Goal: Task Accomplishment & Management: Manage account settings

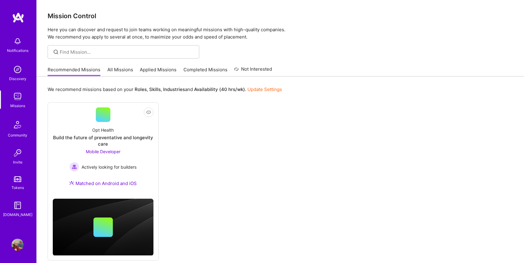
click at [13, 43] on img at bounding box center [18, 41] width 12 height 12
click at [17, 247] on img at bounding box center [18, 245] width 12 height 12
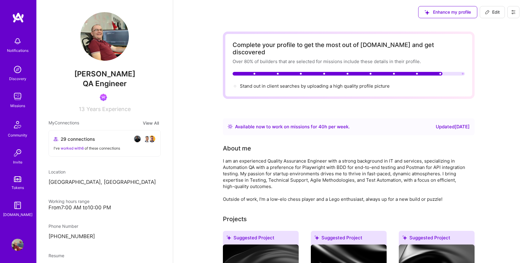
click at [492, 11] on span "Edit" at bounding box center [492, 12] width 15 height 6
select select "BA"
select select "Right Now"
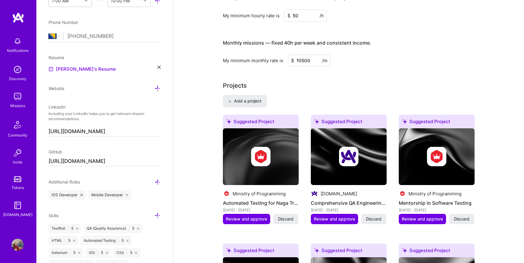
scroll to position [384, 0]
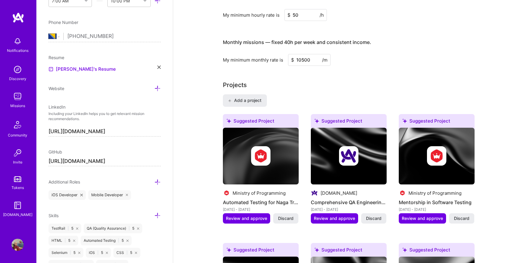
click at [13, 45] on img at bounding box center [18, 41] width 12 height 12
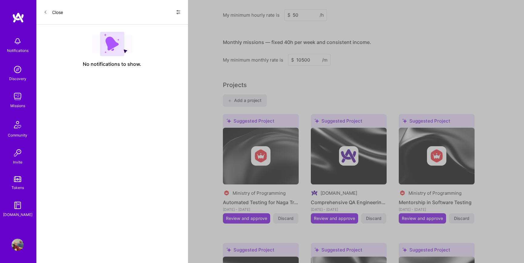
click at [52, 13] on button "Close" at bounding box center [53, 12] width 19 height 10
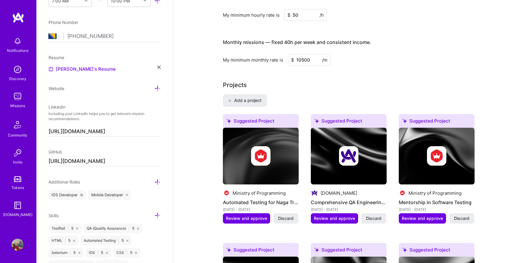
click at [10, 76] on div "Discovery" at bounding box center [17, 79] width 17 height 6
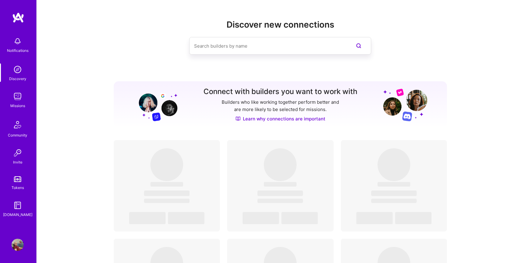
click at [17, 99] on img at bounding box center [18, 96] width 12 height 12
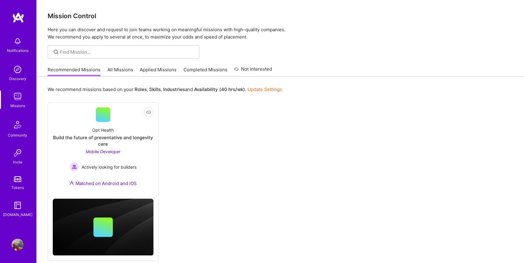
click at [116, 68] on link "All Missions" at bounding box center [120, 71] width 26 height 10
